Goal: Entertainment & Leisure: Consume media (video, audio)

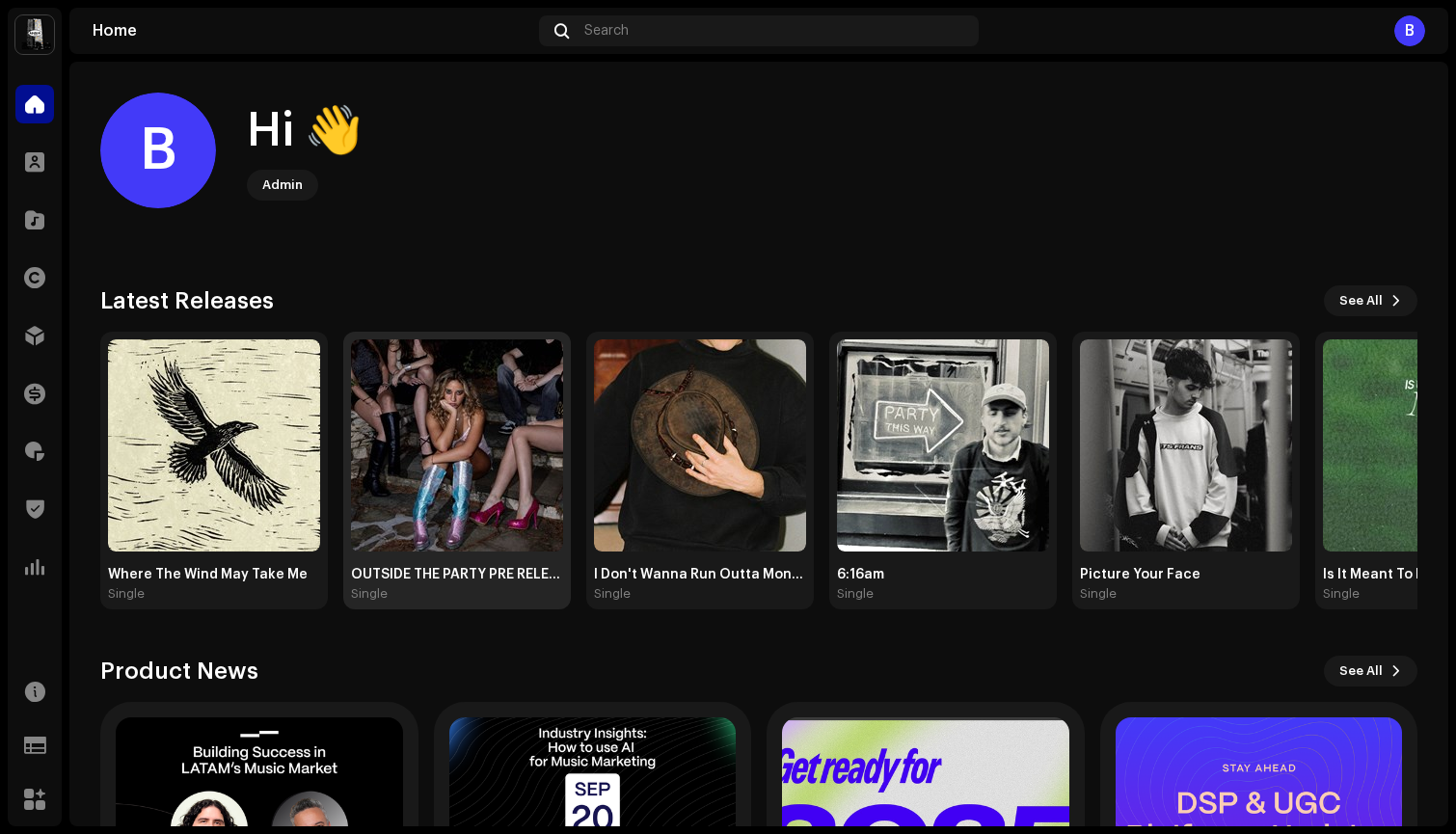
click at [456, 590] on div "Single" at bounding box center [457, 594] width 212 height 16
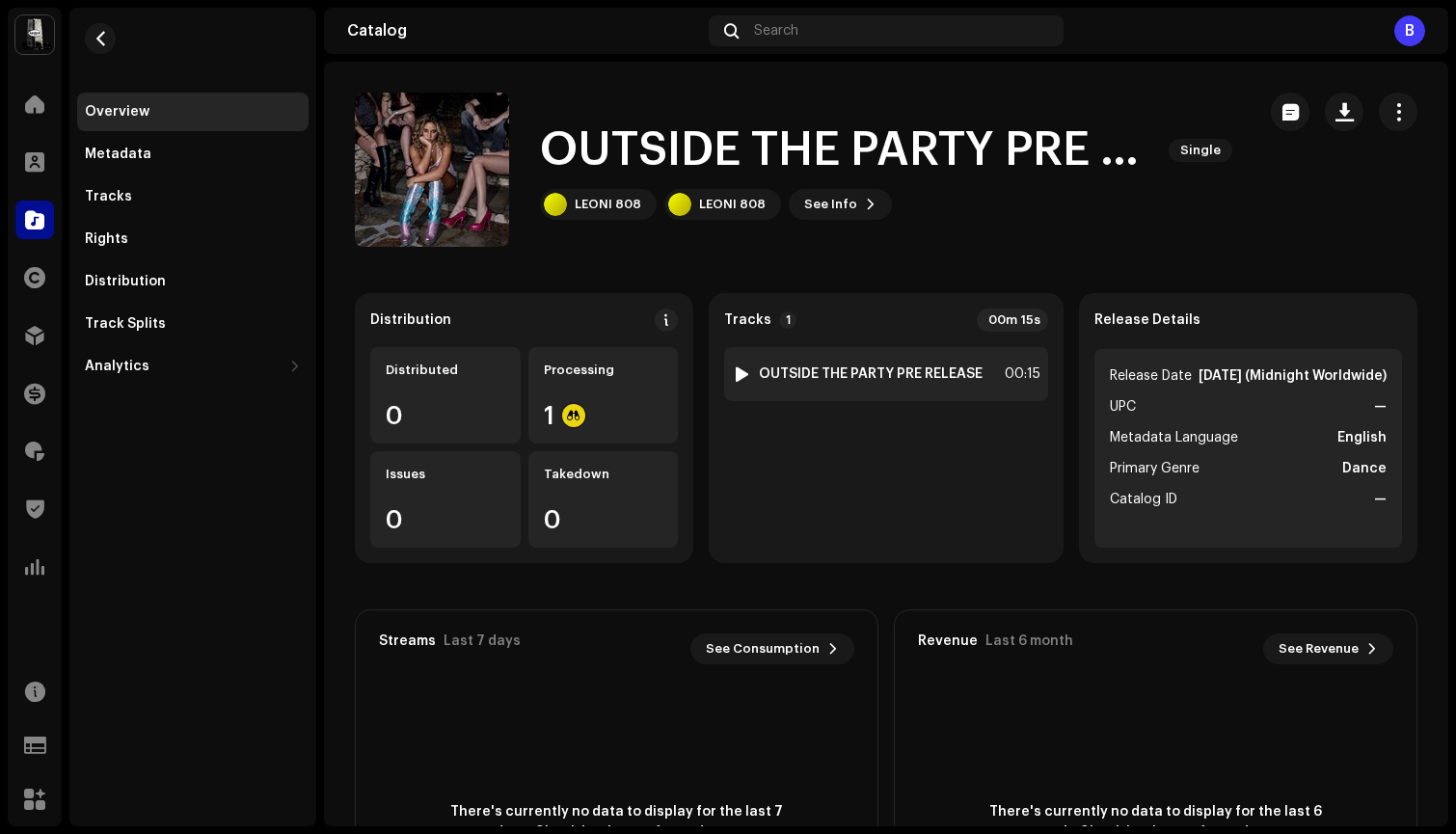
click at [738, 377] on div at bounding box center [742, 374] width 15 height 16
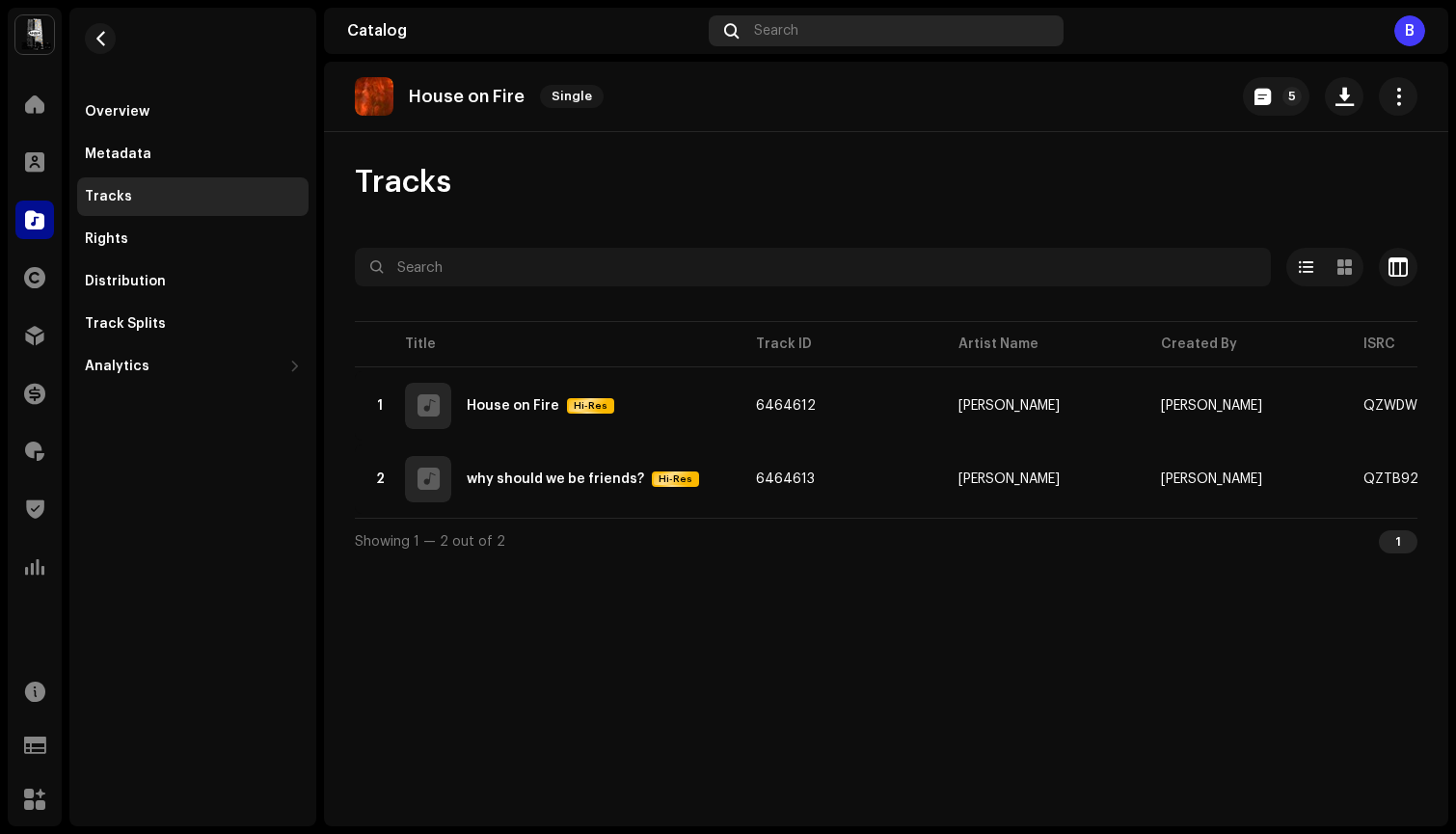
click at [789, 34] on span "Search" at bounding box center [776, 31] width 44 height 16
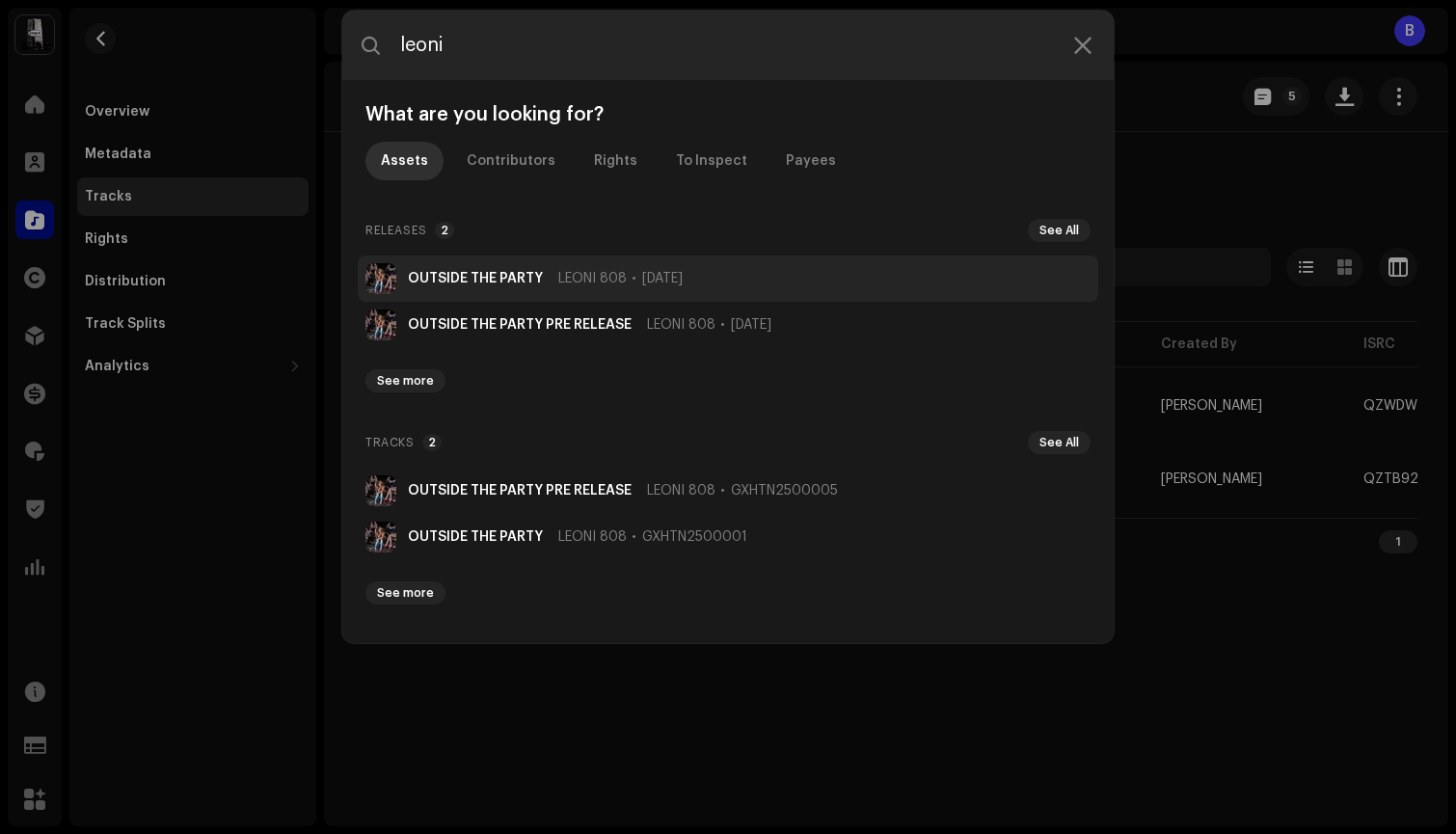
type input "leoni"
click at [492, 273] on strong "OUTSIDE THE PARTY" at bounding box center [475, 279] width 135 height 16
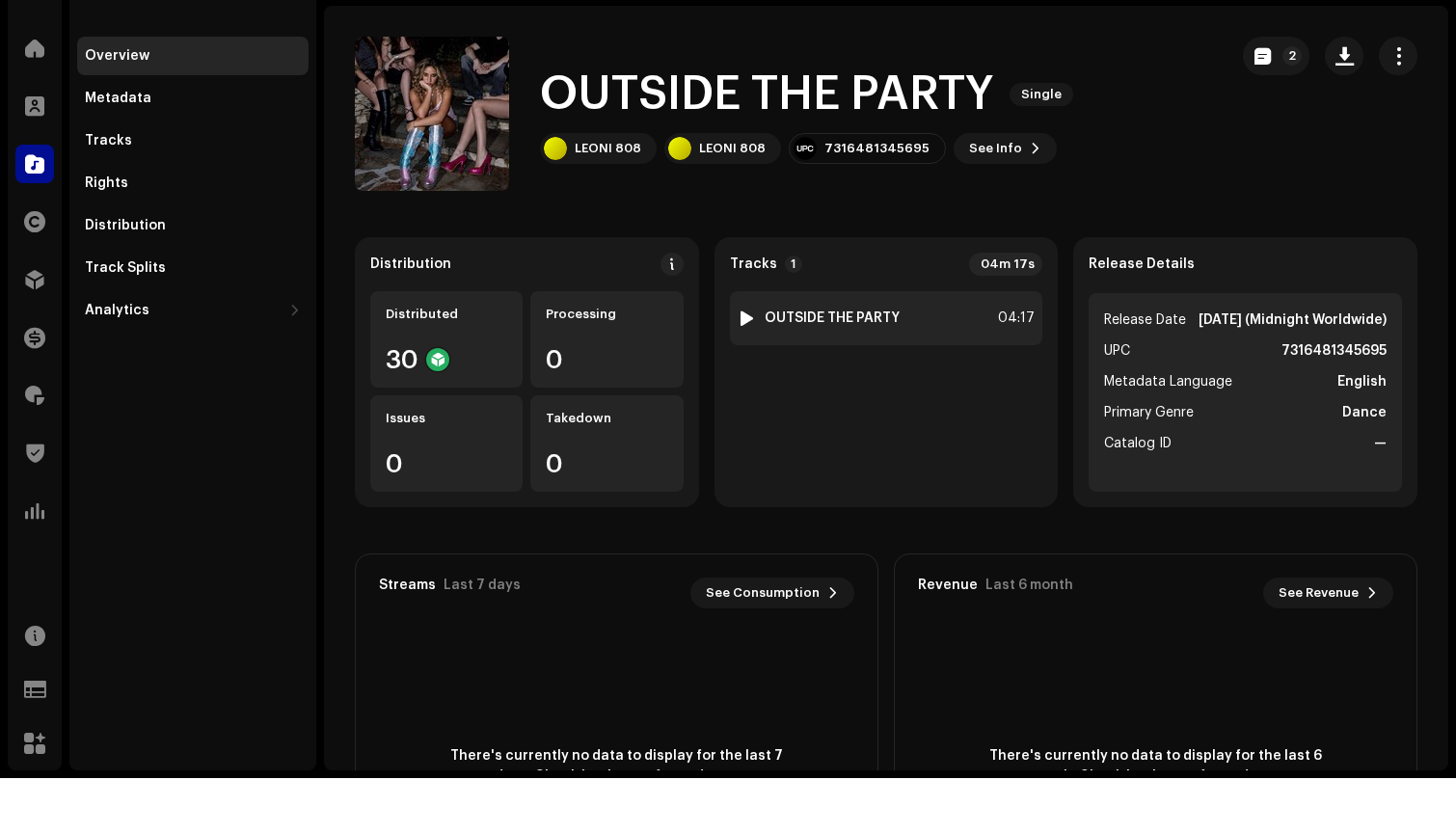
click at [746, 366] on div at bounding box center [747, 374] width 15 height 16
